Goal: Find specific page/section: Find specific page/section

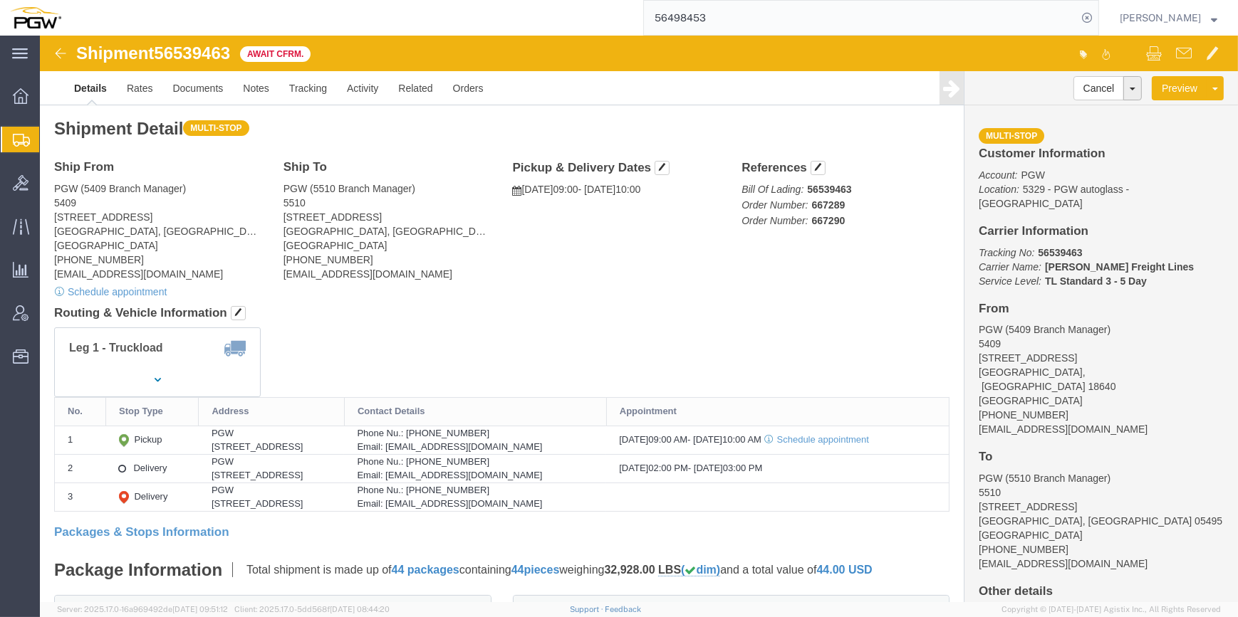
click img
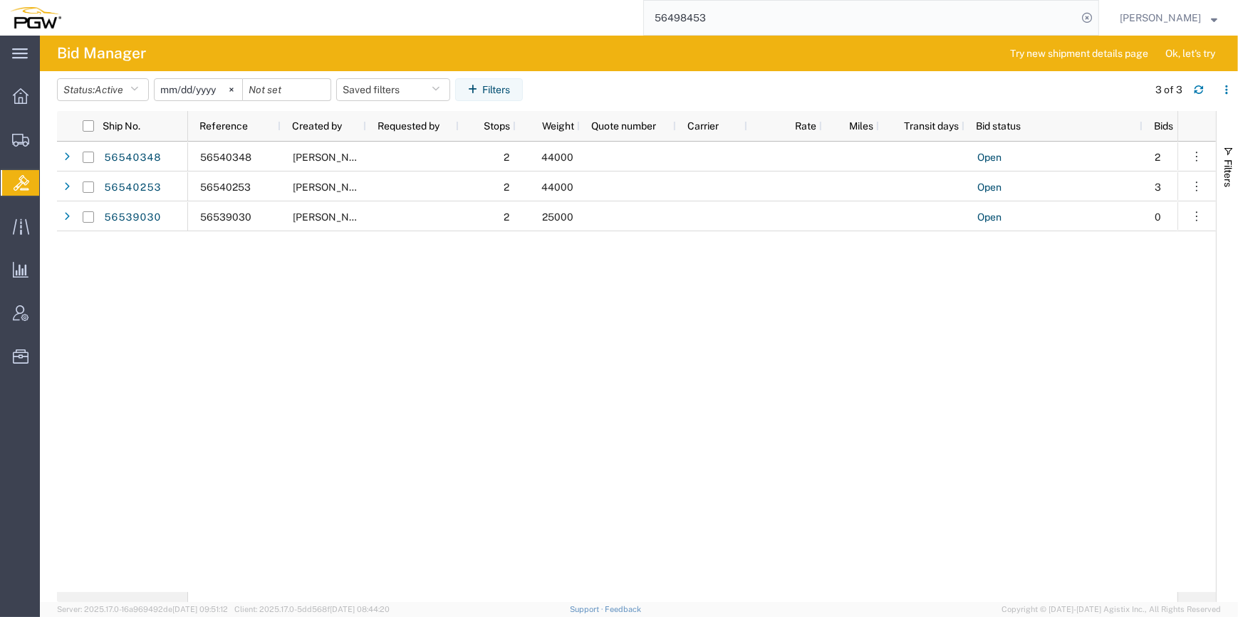
click at [201, 97] on input "[DATE]" at bounding box center [199, 89] width 88 height 21
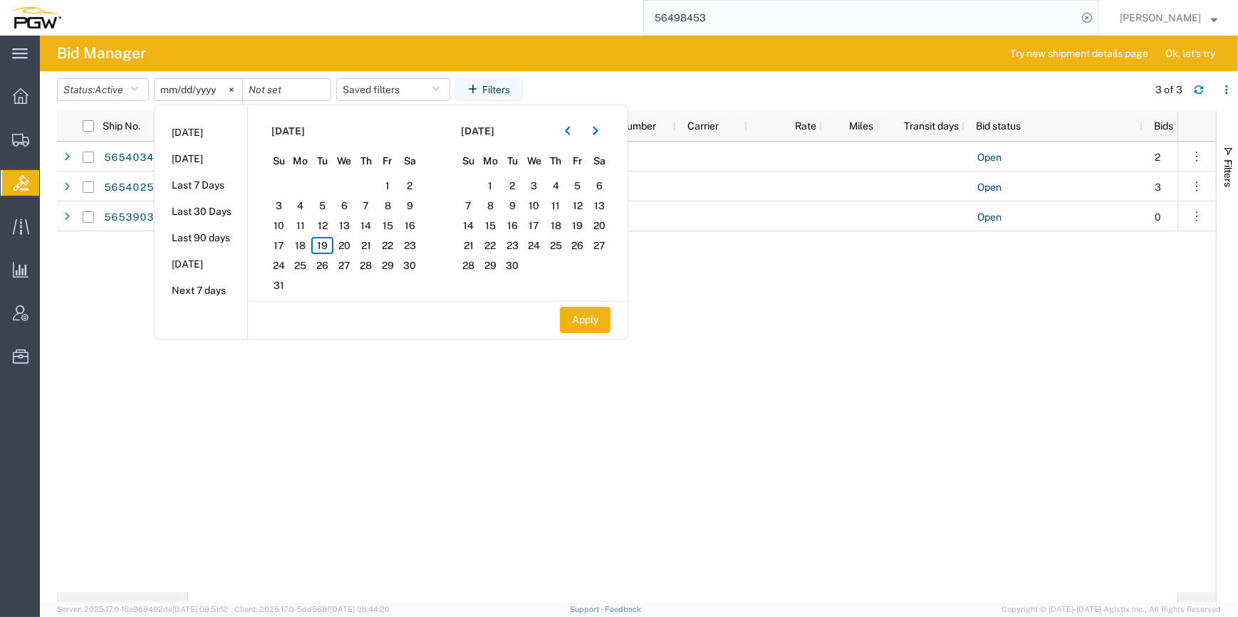
click at [188, 88] on input "[DATE]" at bounding box center [199, 89] width 88 height 21
click at [118, 88] on span "Active" at bounding box center [109, 89] width 28 height 11
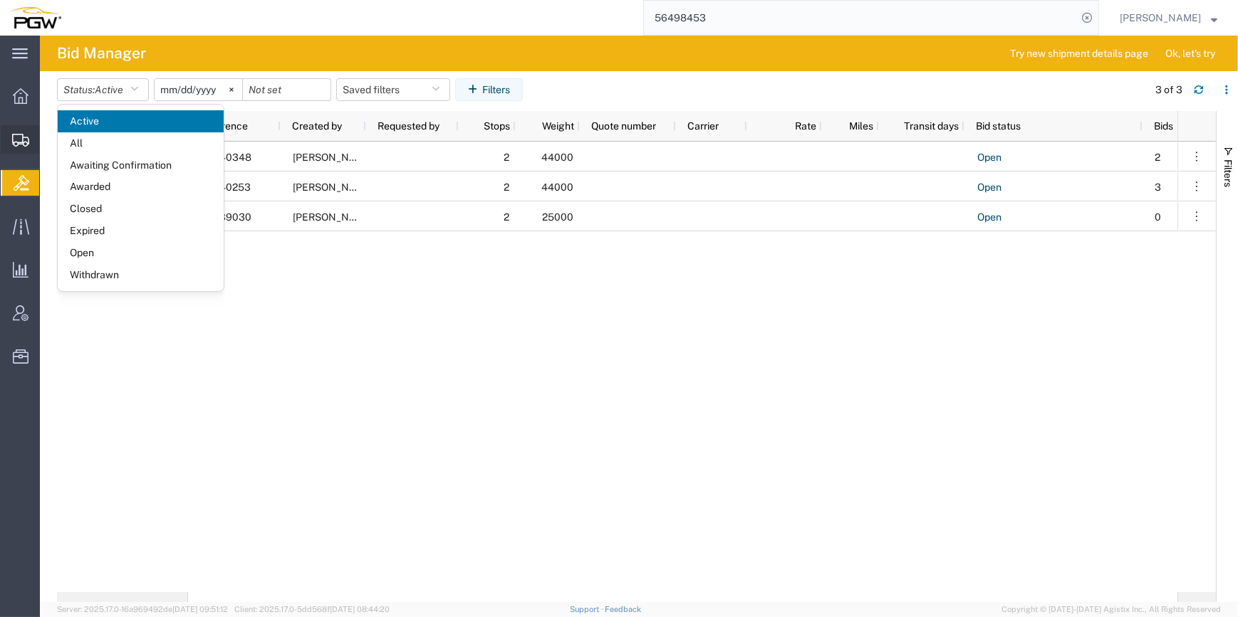
click at [44, 137] on span "Shipments" at bounding box center [44, 139] width 10 height 28
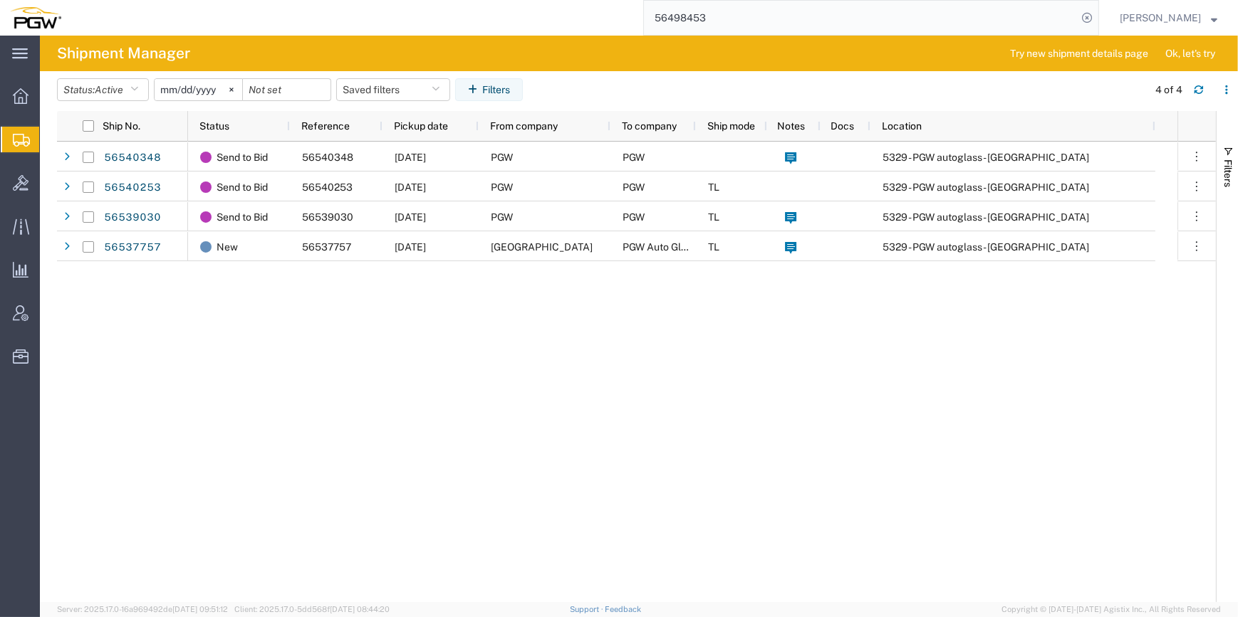
click at [0, 0] on span "Shipment Manager" at bounding box center [0, 0] width 0 height 0
click at [189, 84] on input "[DATE]" at bounding box center [199, 89] width 88 height 21
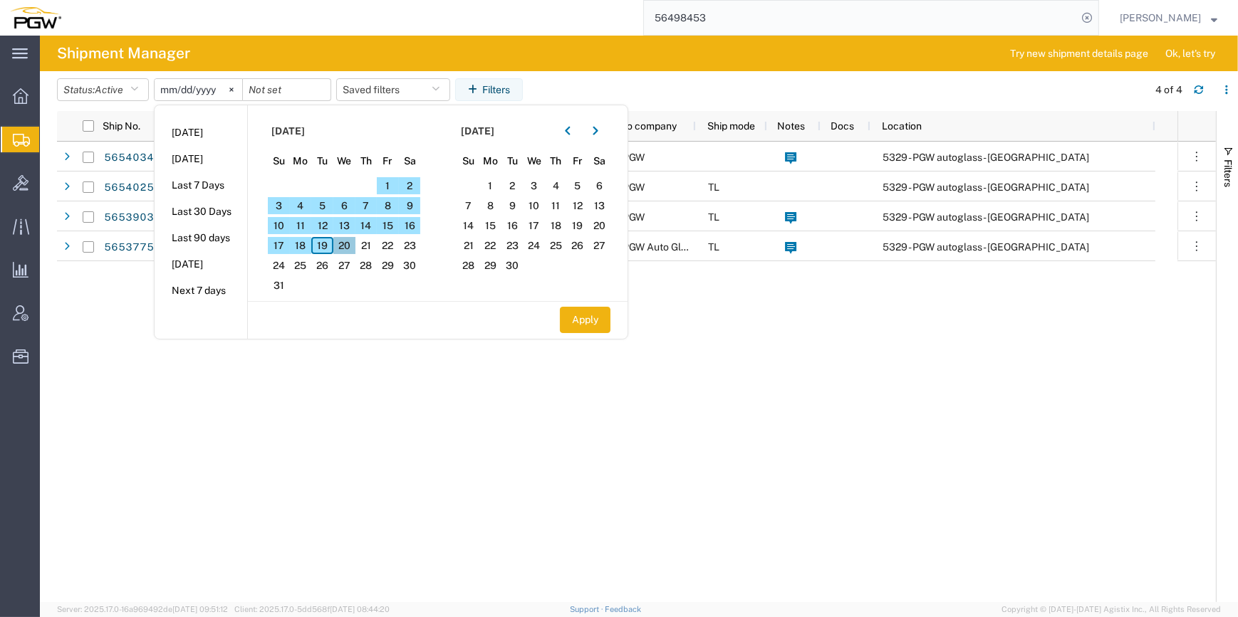
click at [341, 244] on span "20" at bounding box center [344, 245] width 22 height 17
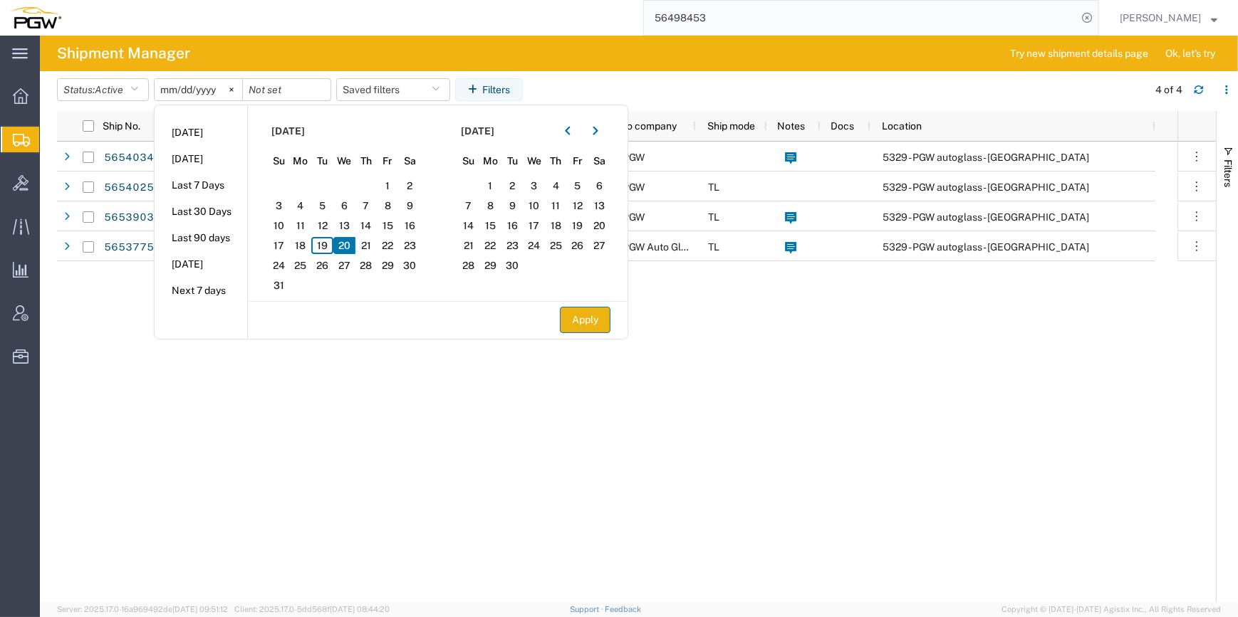
click at [586, 324] on button "Apply" at bounding box center [585, 320] width 51 height 26
type input "[DATE]"
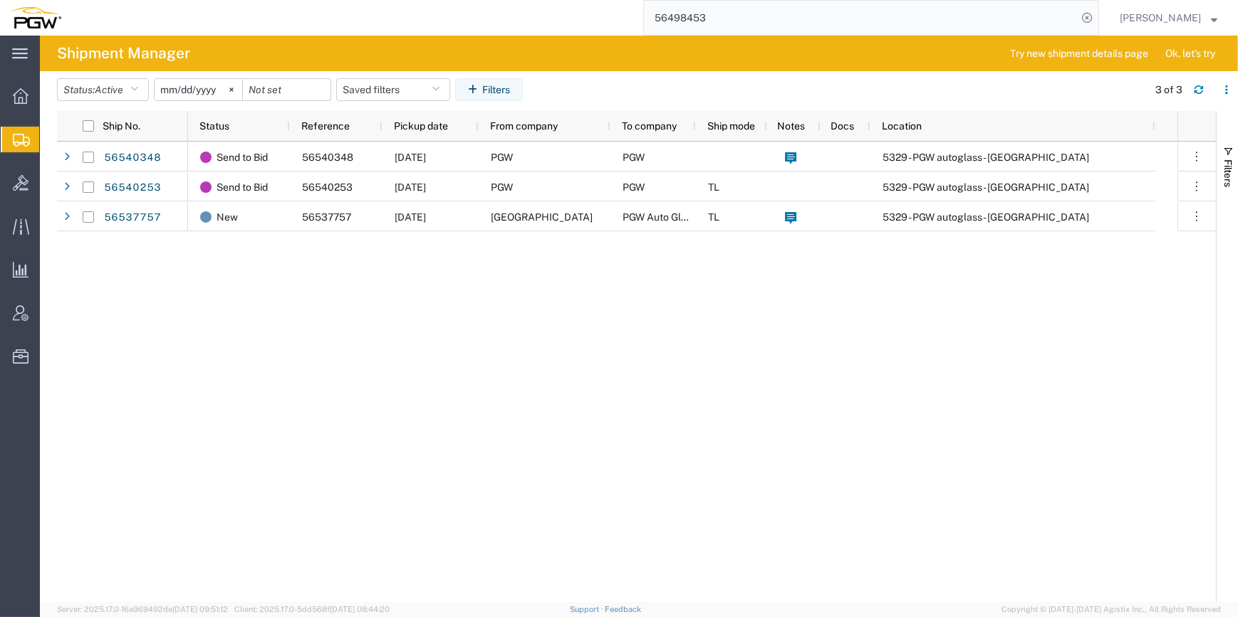
click at [360, 432] on div "Send to Bid 56540348 [DATE] PGW PGW 5329 - PGW autoglass - Chillicothe Send to …" at bounding box center [682, 372] width 989 height 461
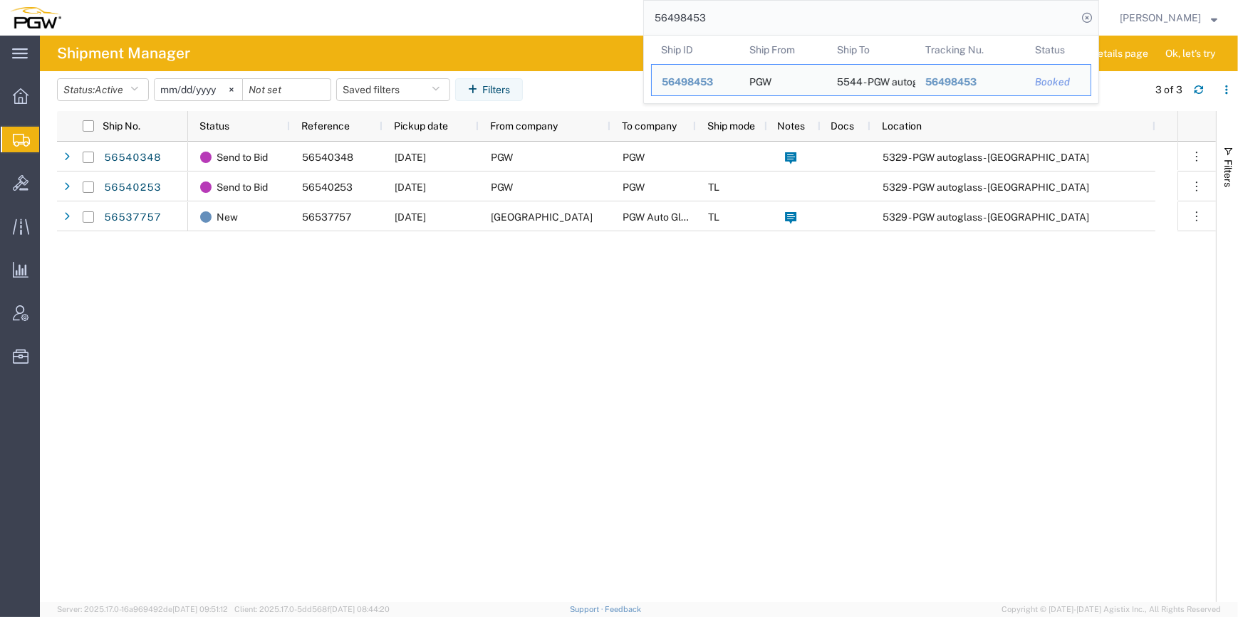
click at [676, 9] on input "56498453" at bounding box center [860, 18] width 433 height 34
drag, startPoint x: 677, startPoint y: 11, endPoint x: 588, endPoint y: 4, distance: 89.3
click at [588, 4] on div "56498453 Ship ID Ship From Ship To Tracking Nu. Status Ship ID 56498453 Ship Fr…" at bounding box center [585, 18] width 1028 height 36
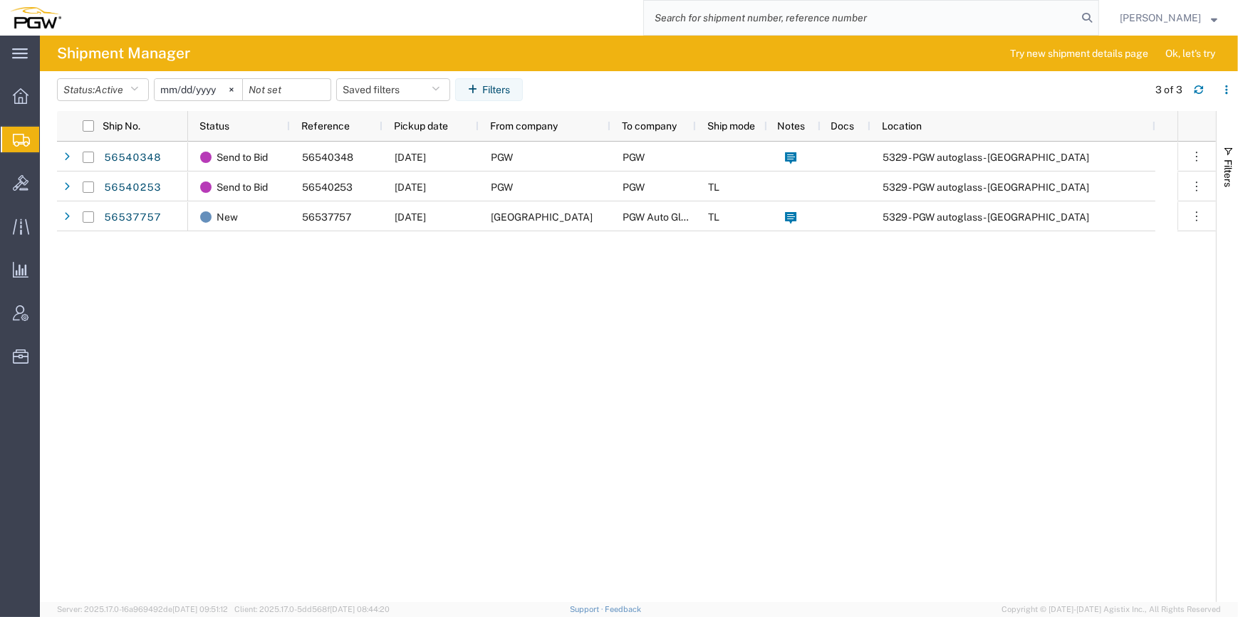
click at [699, 399] on div "Send to Bid 56540348 [DATE] PGW PGW 5329 - PGW autoglass - Chillicothe Send to …" at bounding box center [682, 372] width 989 height 461
drag, startPoint x: 125, startPoint y: 93, endPoint x: 131, endPoint y: 84, distance: 10.9
click at [123, 93] on span "Active" at bounding box center [109, 89] width 28 height 11
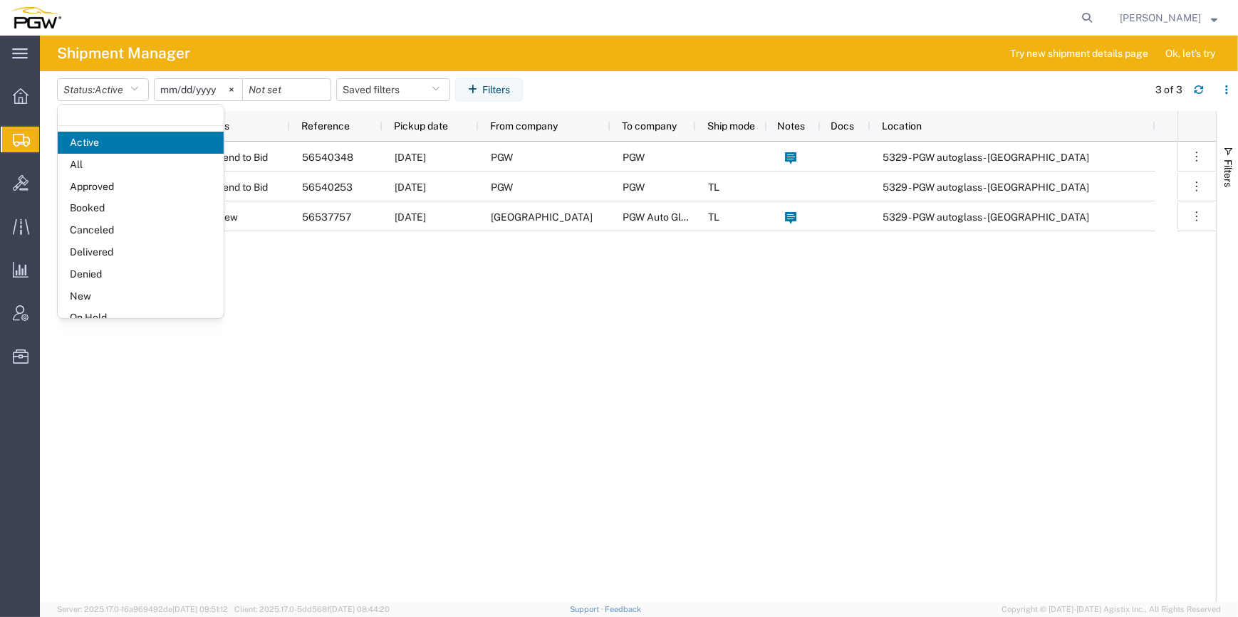
click at [444, 378] on div "Send to Bid 56540348 [DATE] PGW PGW 5329 - PGW autoglass - Chillicothe Send to …" at bounding box center [682, 372] width 989 height 461
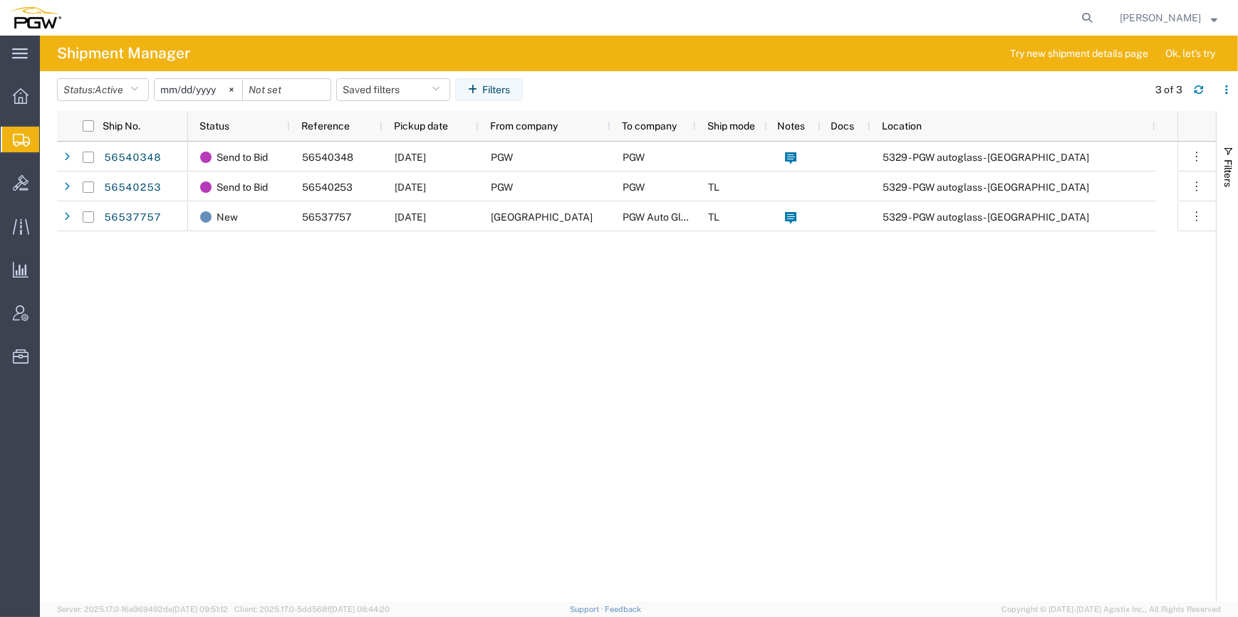
click at [1035, 16] on agx-global-search at bounding box center [871, 18] width 456 height 36
click at [1077, 15] on icon at bounding box center [1087, 18] width 20 height 20
paste input "56526142"
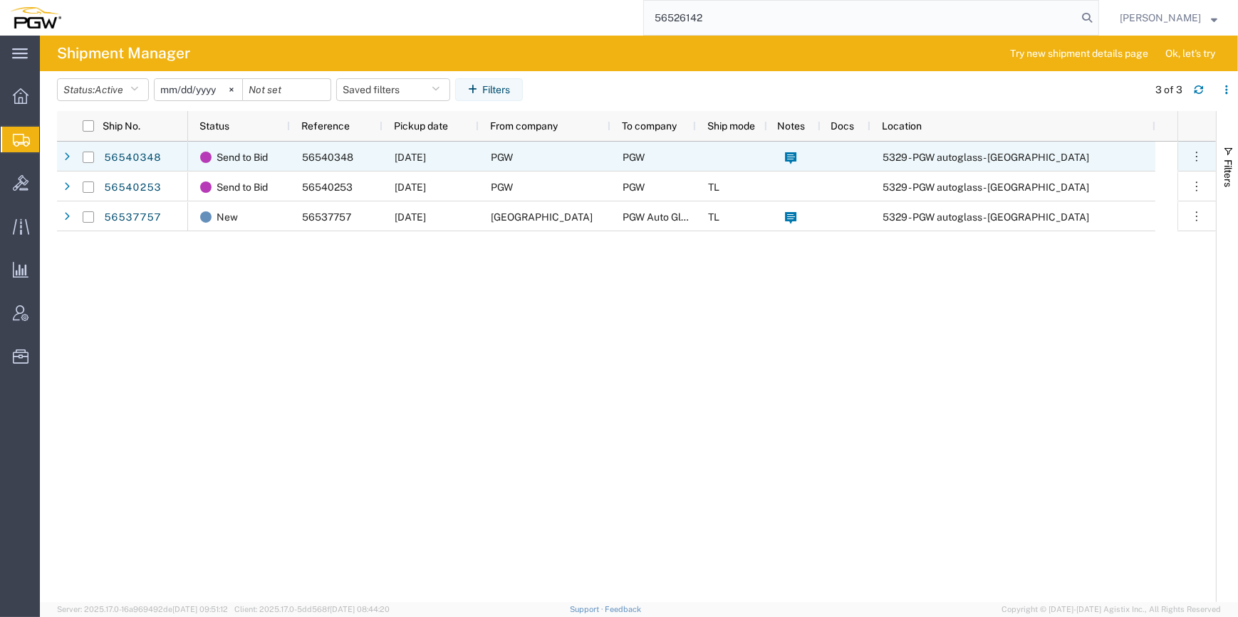
type input "56526142"
